Goal: Task Accomplishment & Management: Manage account settings

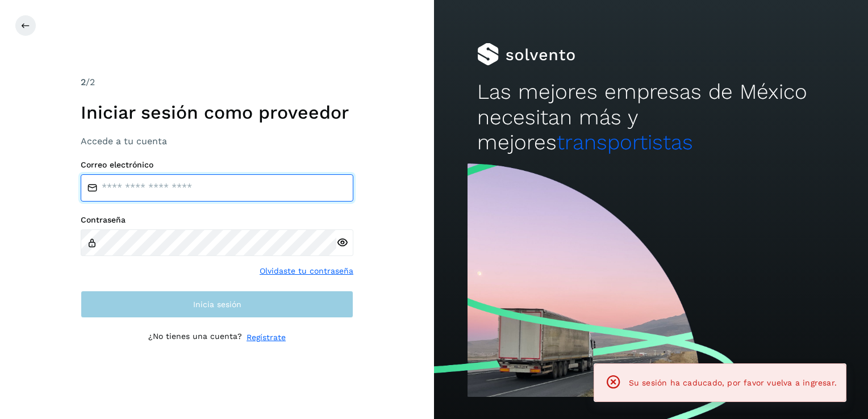
type input "**********"
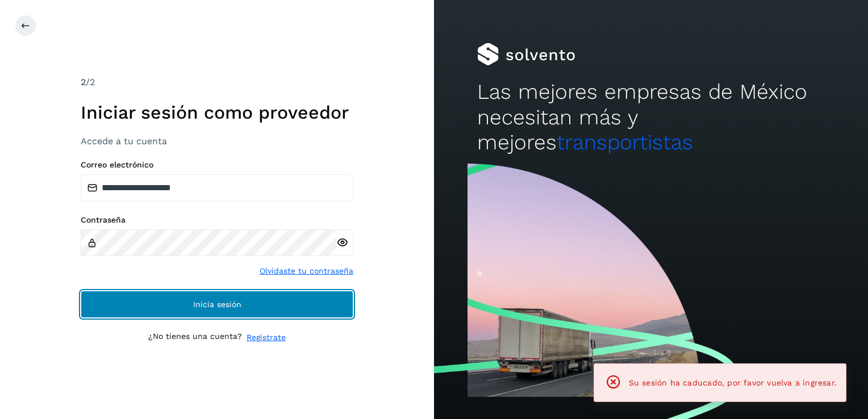
click at [192, 317] on button "Inicia sesión" at bounding box center [217, 304] width 273 height 27
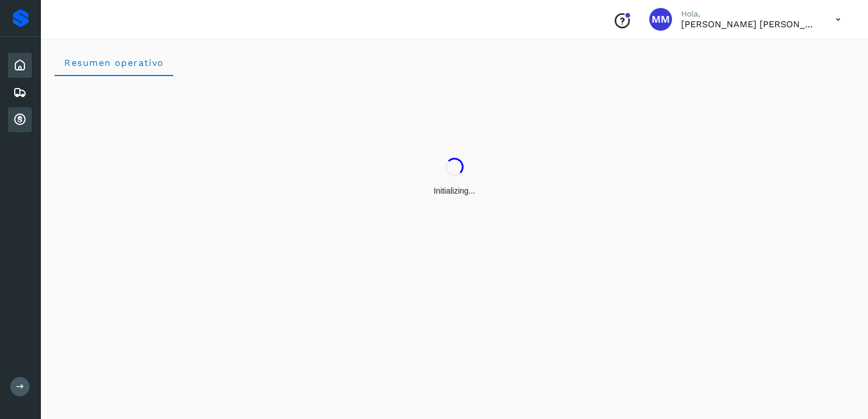
click at [22, 122] on icon at bounding box center [20, 120] width 14 height 14
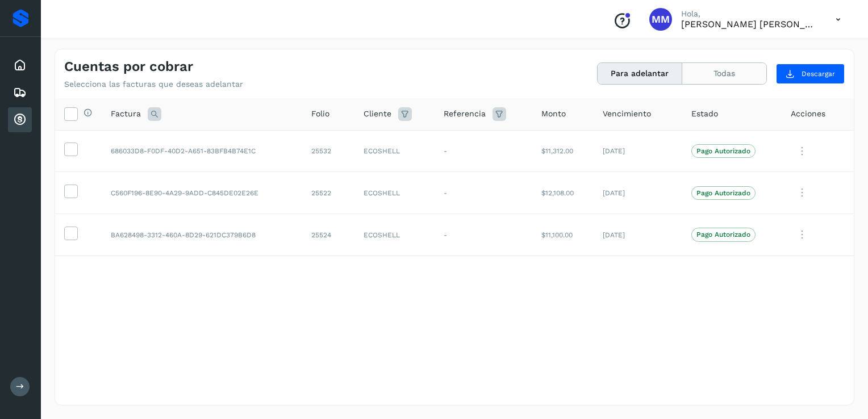
click at [714, 74] on button "Todas" at bounding box center [724, 73] width 84 height 21
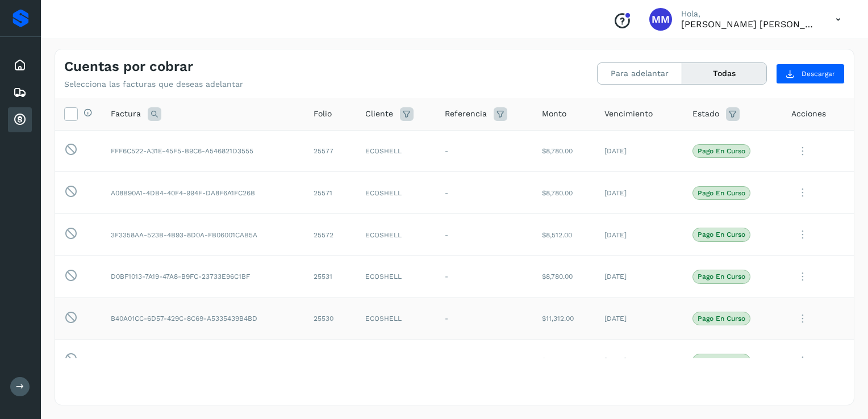
click at [222, 320] on td "B40A01CC-6D57-429C-8C69-A5335439B4BD" at bounding box center [203, 319] width 203 height 42
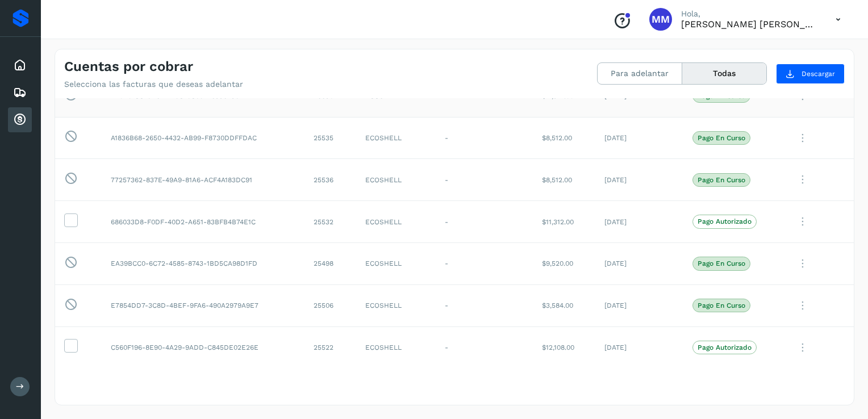
scroll to position [227, 0]
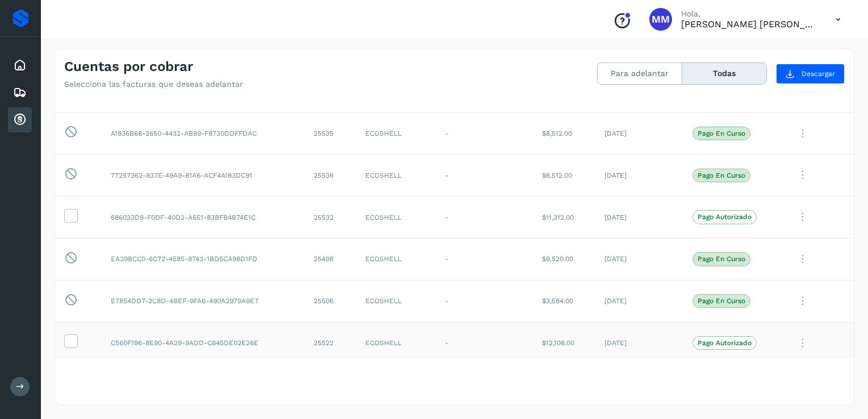
click at [171, 342] on td "C560F196-8E90-4A29-9ADD-C845DE02E26E" at bounding box center [203, 343] width 203 height 42
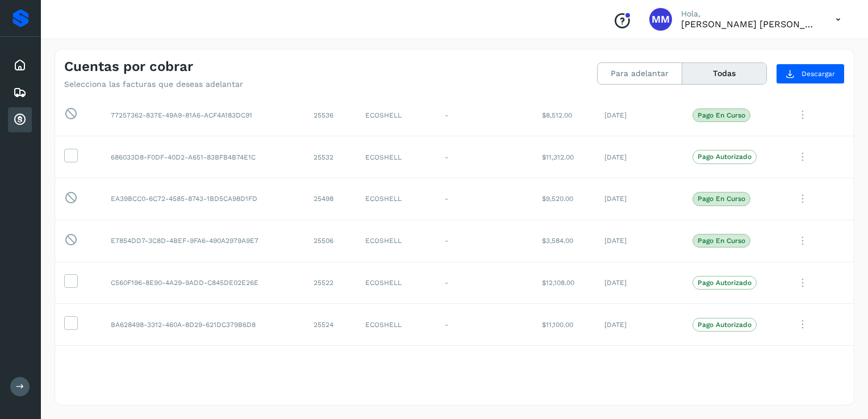
scroll to position [284, 0]
